Goal: Task Accomplishment & Management: Complete application form

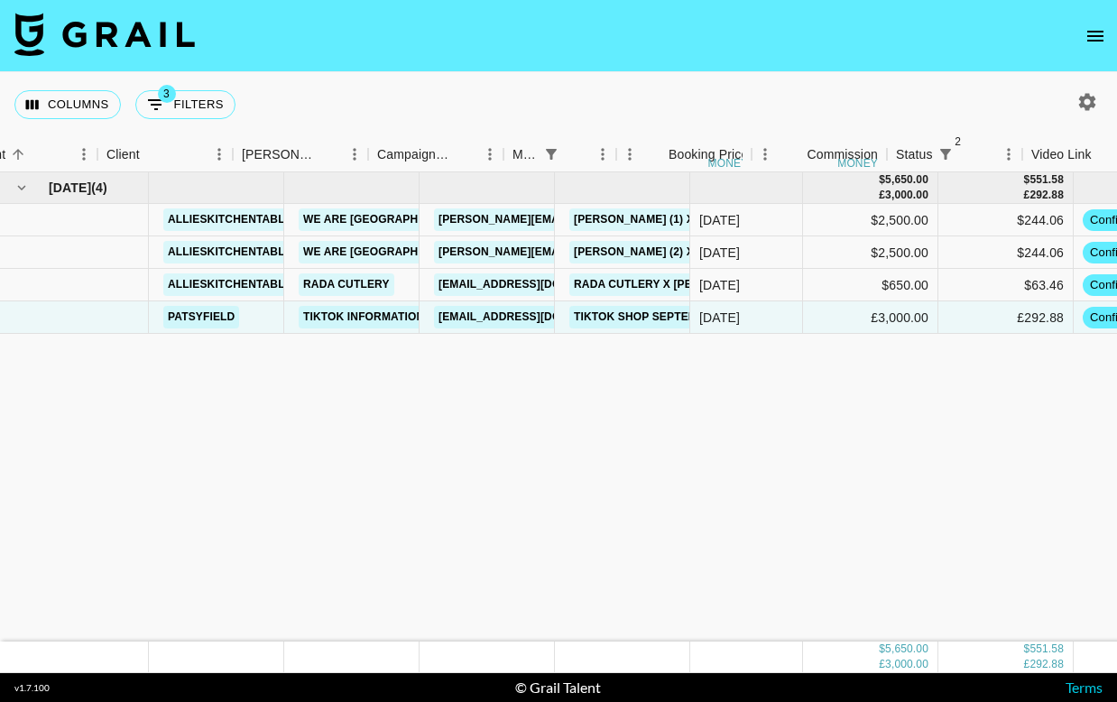
scroll to position [0, 187]
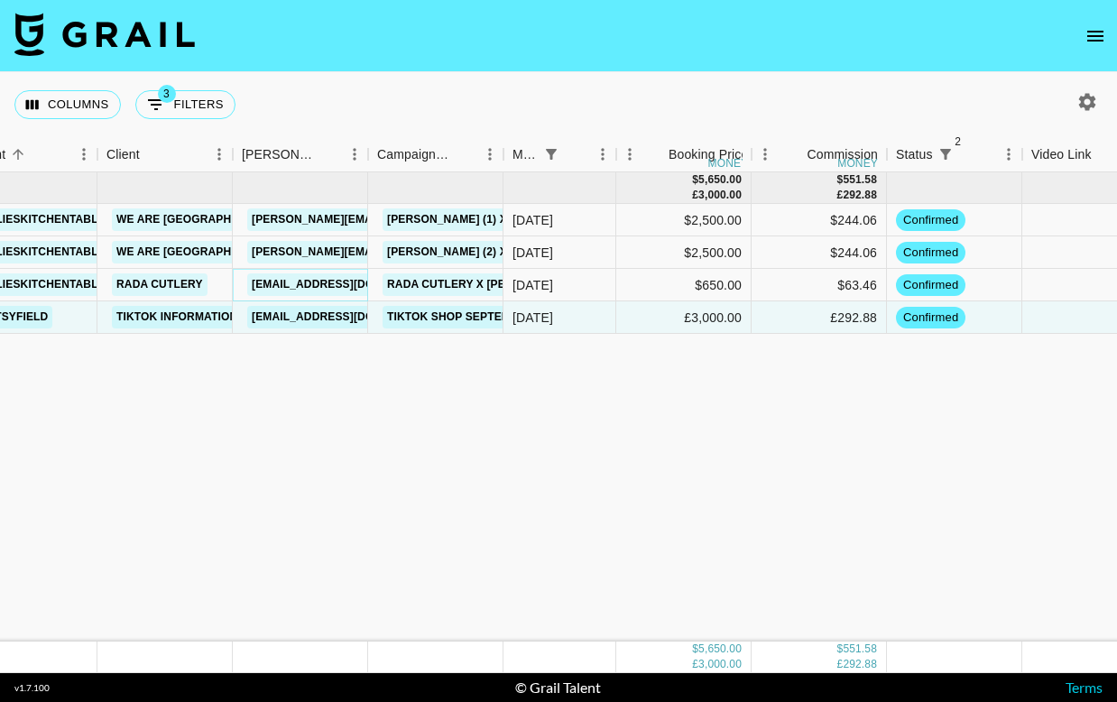
click at [297, 285] on link "[EMAIL_ADDRESS][DOMAIN_NAME]" at bounding box center [348, 284] width 202 height 23
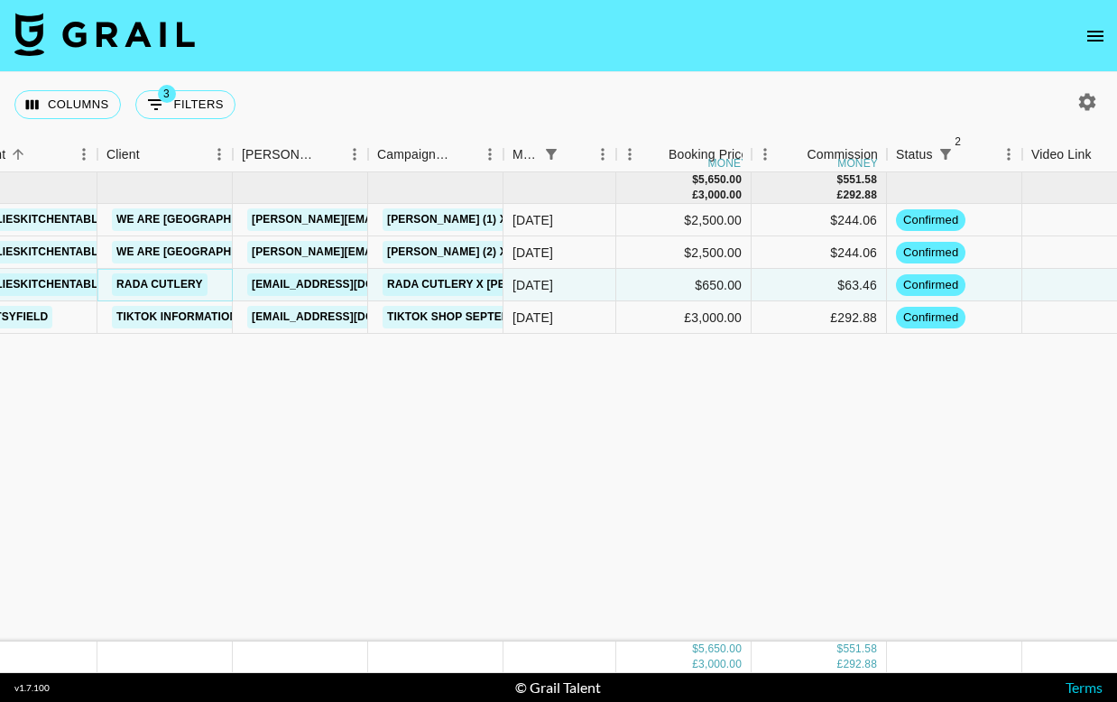
click at [189, 282] on link "Rada Cutlery" at bounding box center [160, 284] width 96 height 23
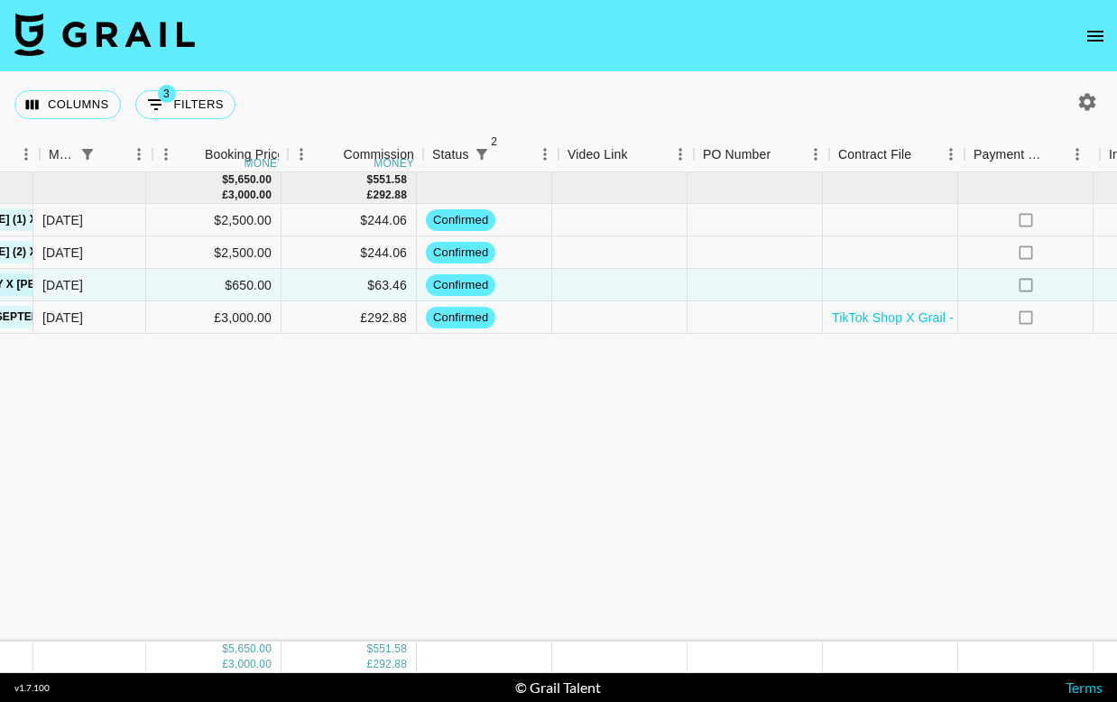
scroll to position [0, 702]
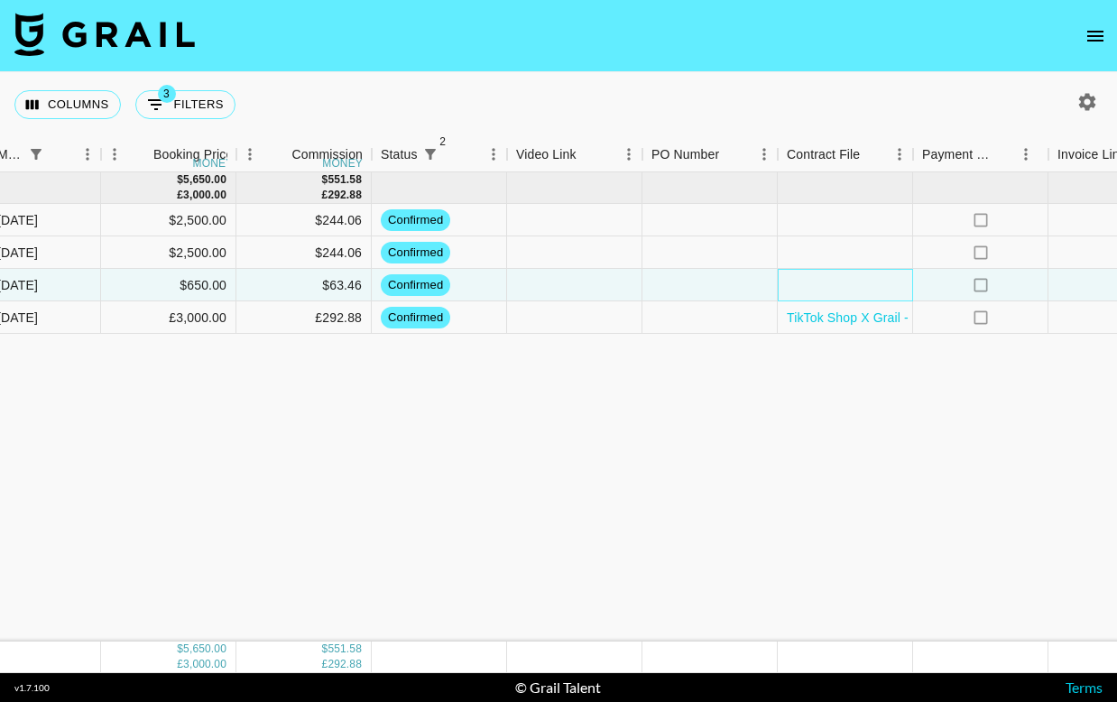
click at [824, 292] on div at bounding box center [845, 285] width 135 height 32
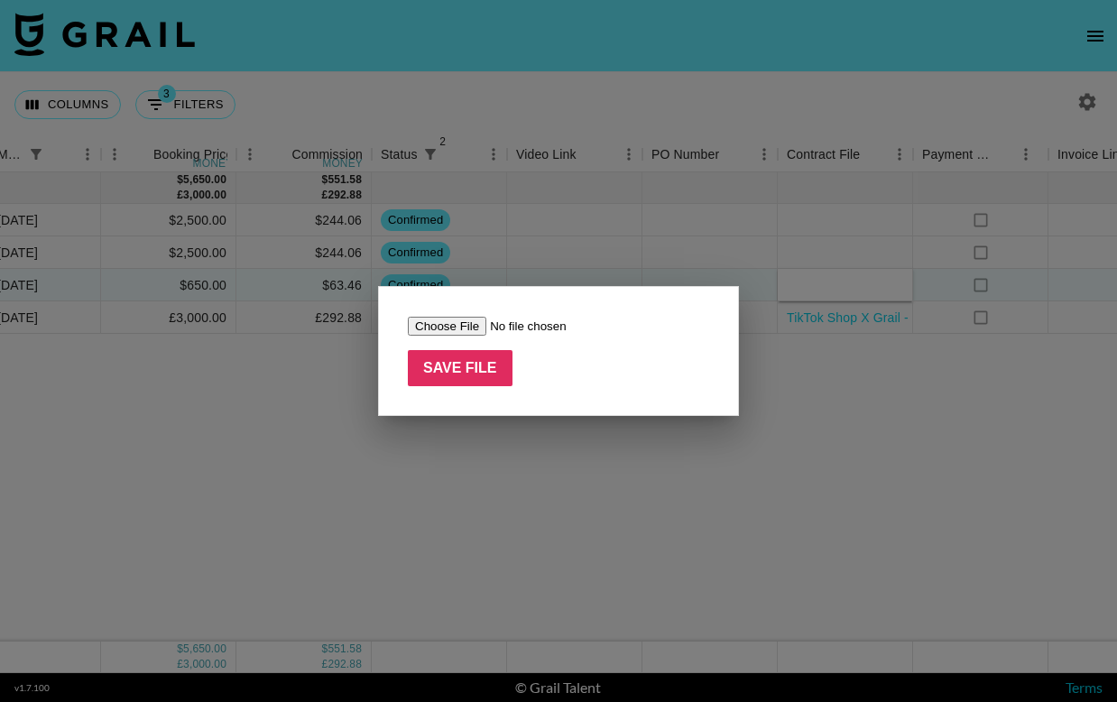
click at [443, 326] on input "file" at bounding box center [522, 326] width 228 height 19
type input "C:\fakepath\Allie G - Fall 2025 Partnership (1).pdf"
click at [444, 365] on input "Save File" at bounding box center [460, 368] width 105 height 36
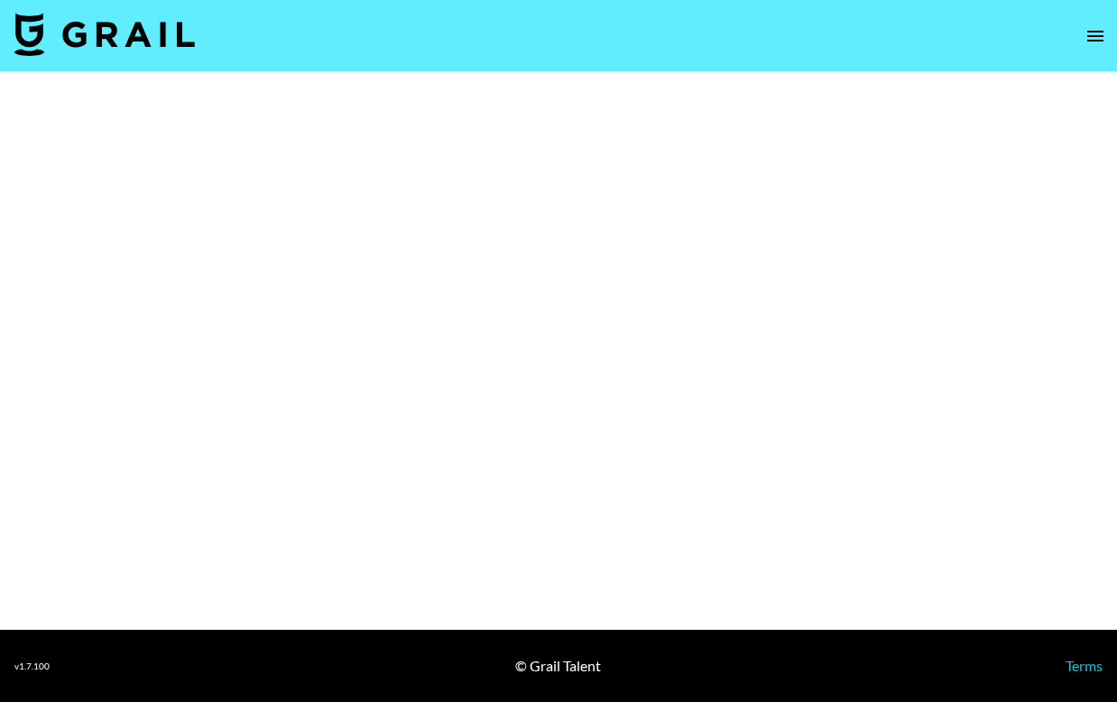
select select "Brand"
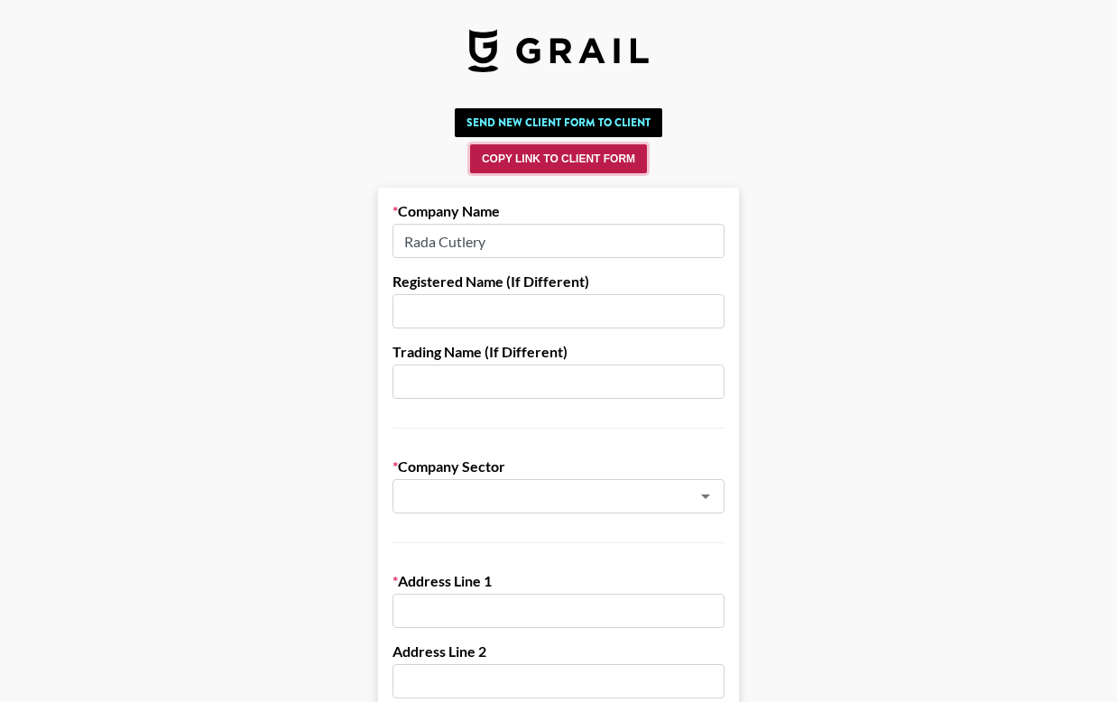
click at [598, 155] on button "Copy Link to Client Form" at bounding box center [558, 158] width 177 height 29
